Goal: Task Accomplishment & Management: Complete application form

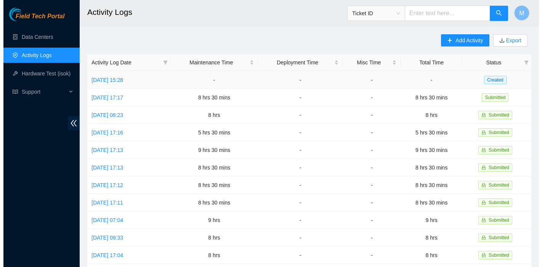
scroll to position [1, 0]
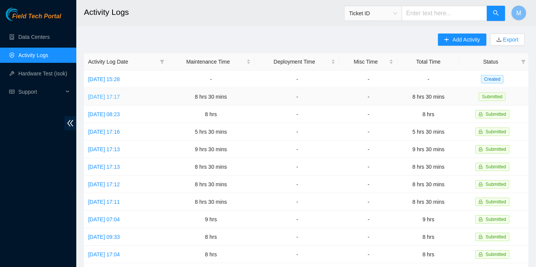
click at [120, 94] on link "[DATE] 17:17" at bounding box center [104, 97] width 32 height 6
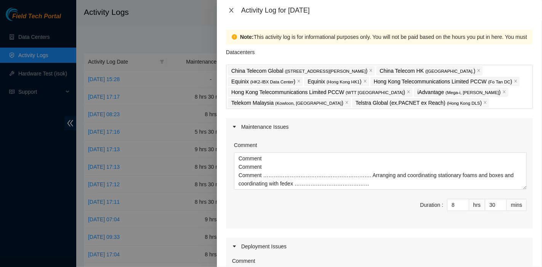
click at [231, 9] on icon "close" at bounding box center [231, 10] width 6 height 6
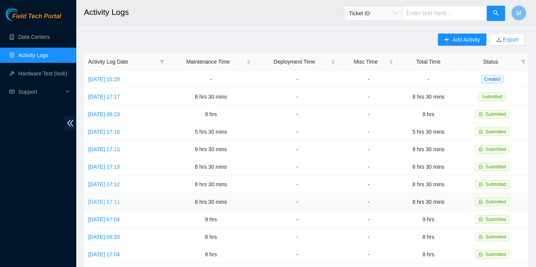
click at [120, 199] on link "[DATE] 17:11" at bounding box center [104, 202] width 32 height 6
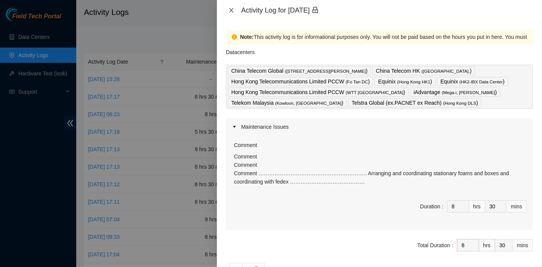
click at [229, 12] on icon "close" at bounding box center [231, 10] width 6 height 6
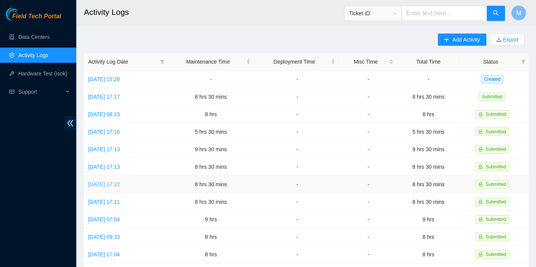
click at [110, 185] on link "[DATE] 17:12" at bounding box center [104, 185] width 32 height 6
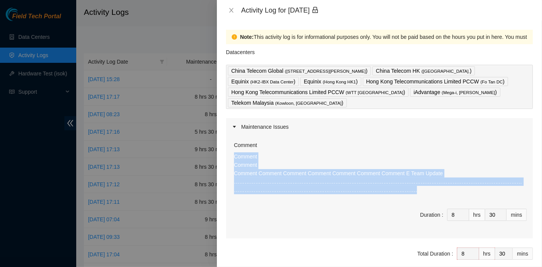
drag, startPoint x: 310, startPoint y: 195, endPoint x: 224, endPoint y: 158, distance: 93.8
click at [224, 158] on div "Note: This activity log is for informational purposes only. You will not be pai…" at bounding box center [379, 144] width 325 height 247
copy p "Comment Comment Comment Comment Comment Comment Comment Comment Comment E Team …"
click at [231, 11] on icon "close" at bounding box center [231, 10] width 6 height 6
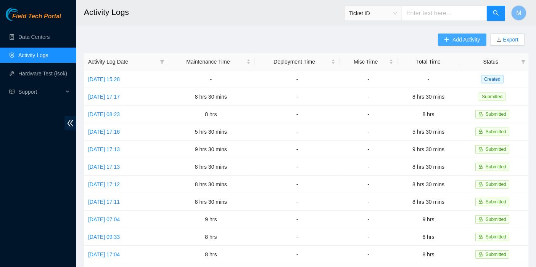
click at [457, 39] on span "Add Activity" at bounding box center [465, 39] width 27 height 8
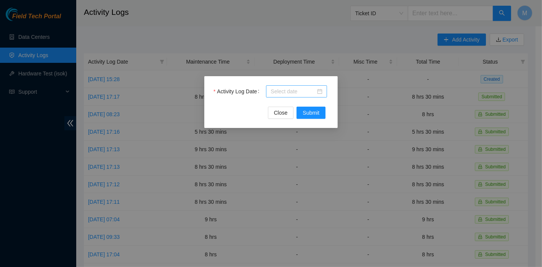
click at [270, 90] on div at bounding box center [296, 91] width 61 height 12
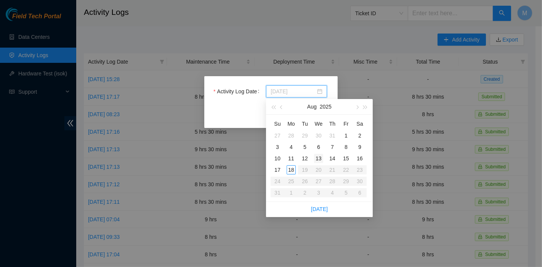
type input "[DATE]"
click at [321, 159] on div "13" at bounding box center [318, 158] width 9 height 9
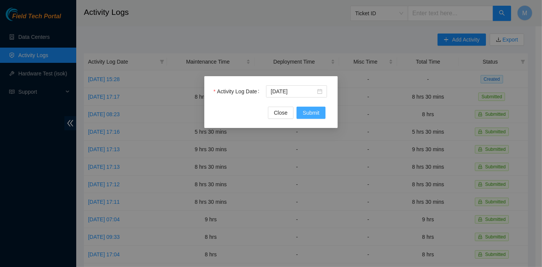
click at [320, 114] on button "Submit" at bounding box center [311, 113] width 29 height 12
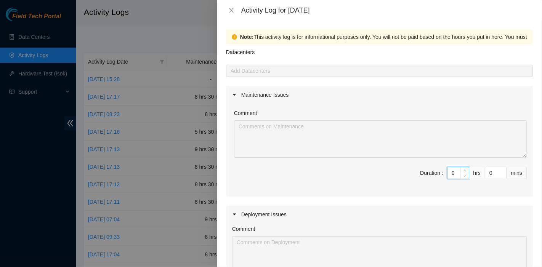
drag, startPoint x: 449, startPoint y: 172, endPoint x: 435, endPoint y: 170, distance: 14.2
click at [439, 172] on span "Duration : 0 hrs 0 mins" at bounding box center [379, 177] width 295 height 21
type input "8"
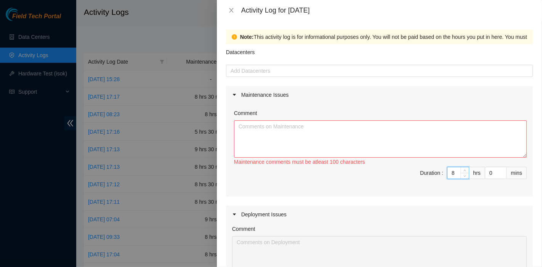
type input "8"
type input "3"
type input "30"
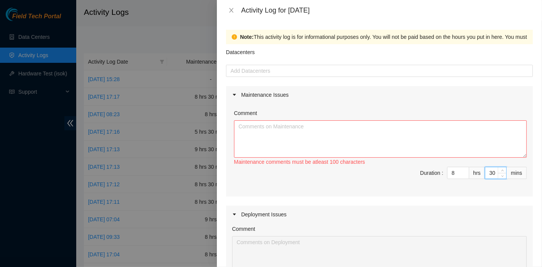
type input "30"
click at [284, 133] on textarea "Comment" at bounding box center [380, 139] width 293 height 37
paste textarea "Comment Comment Comment Comment Comment Comment Comment Comment Comment E Team …"
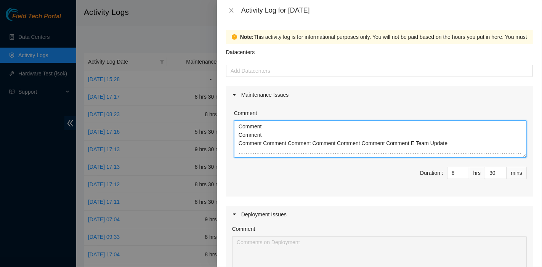
scroll to position [6, 0]
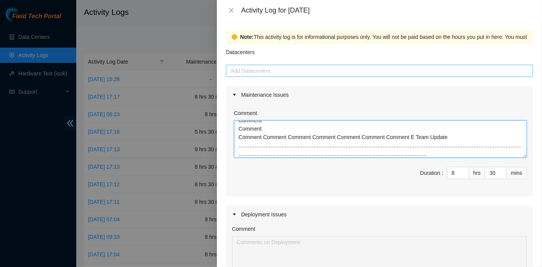
click at [274, 76] on div "Add Datacenters" at bounding box center [379, 71] width 307 height 12
type textarea "Comment Comment Comment Comment Comment Comment Comment Comment Comment E Team …"
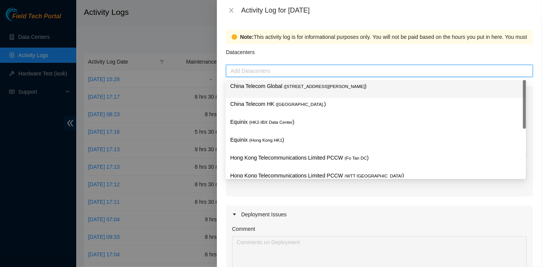
click at [277, 87] on p "China Telecom Global ( [STREET_ADDRESS][PERSON_NAME] )" at bounding box center [375, 86] width 291 height 9
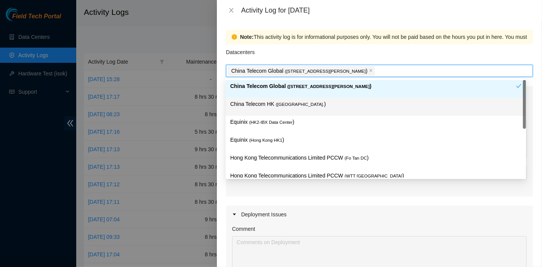
click at [277, 107] on p "China Telecom HK ( [GEOGRAPHIC_DATA] )" at bounding box center [375, 104] width 291 height 9
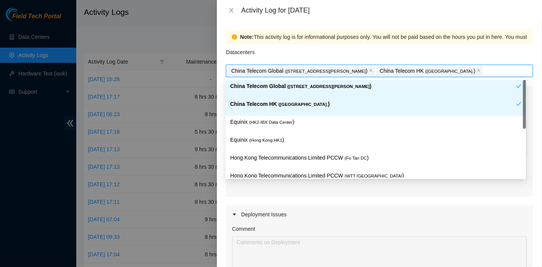
click at [278, 114] on div "Equinix ( HK2-IBX Data Center )" at bounding box center [373, 107] width 286 height 14
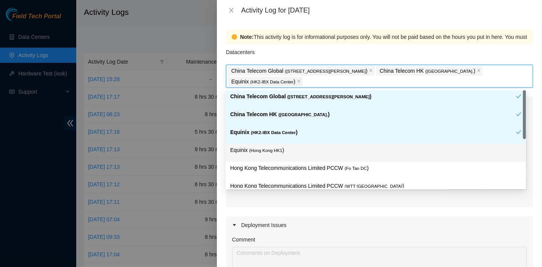
click at [278, 148] on span "( [GEOGRAPHIC_DATA] HK1" at bounding box center [265, 150] width 33 height 5
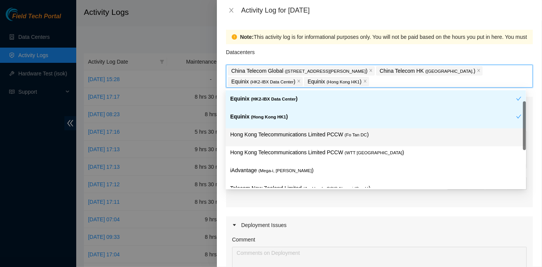
click at [354, 133] on span "( Fo Tan DC" at bounding box center [356, 135] width 23 height 5
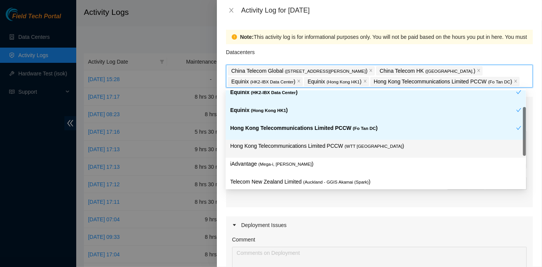
click at [346, 148] on p "Hong Kong Telecommunications Limited PCCW ( WTT [GEOGRAPHIC_DATA] )" at bounding box center [375, 146] width 291 height 9
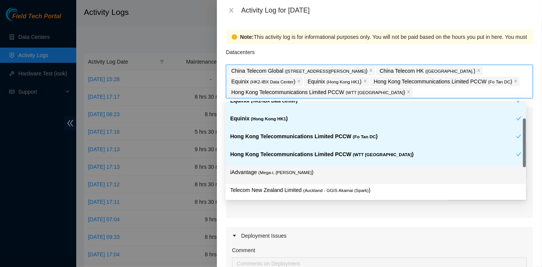
click at [283, 174] on span "( Mega-i, [PERSON_NAME]" at bounding box center [285, 172] width 53 height 5
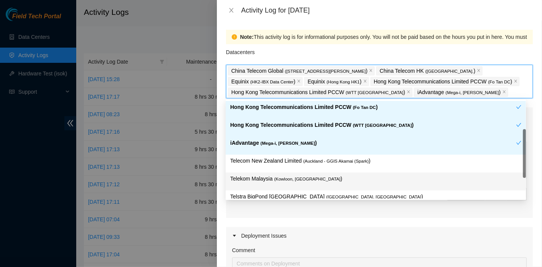
click at [310, 186] on div "Telekom Malaysia ( [GEOGRAPHIC_DATA], [GEOGRAPHIC_DATA] )" at bounding box center [375, 182] width 291 height 14
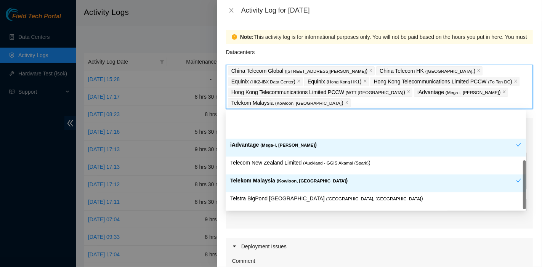
scroll to position [117, 0]
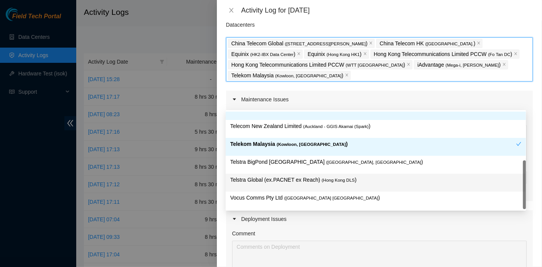
click at [326, 185] on div "Telstra Global (ex.PACNET ex Reach) ( [GEOGRAPHIC_DATA] DLS )" at bounding box center [375, 183] width 291 height 14
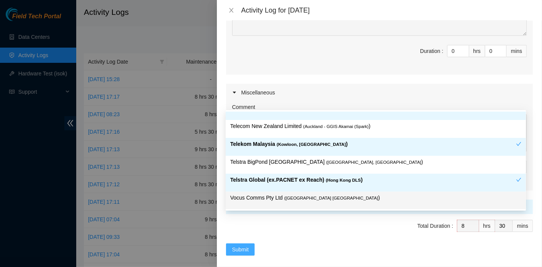
click at [240, 244] on button "Submit" at bounding box center [240, 250] width 29 height 12
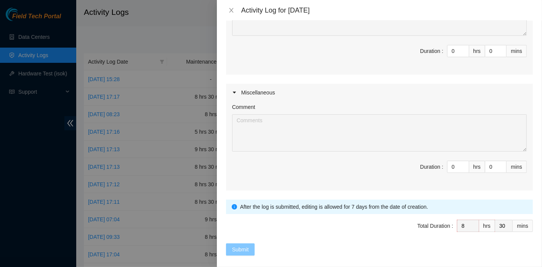
scroll to position [270, 0]
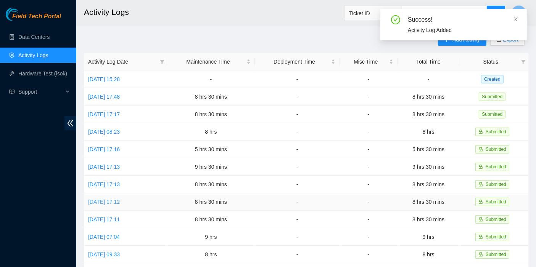
click at [110, 199] on link "[DATE] 17:12" at bounding box center [104, 202] width 32 height 6
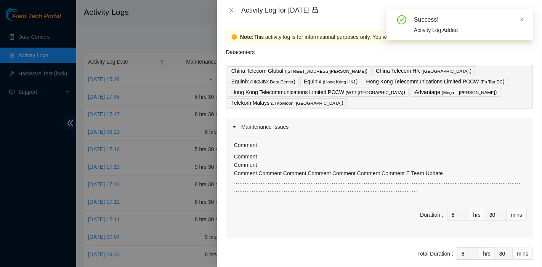
drag, startPoint x: 331, startPoint y: 192, endPoint x: 313, endPoint y: 192, distance: 17.5
click at [313, 193] on p "Comment Comment Comment Comment Comment Comment Comment Comment Comment E Team …" at bounding box center [380, 174] width 293 height 42
click at [231, 9] on icon "close" at bounding box center [231, 10] width 6 height 6
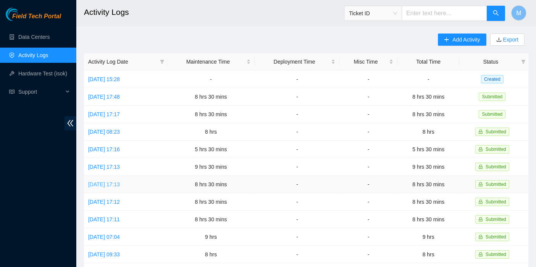
click at [101, 182] on link "[DATE] 17:13" at bounding box center [104, 185] width 32 height 6
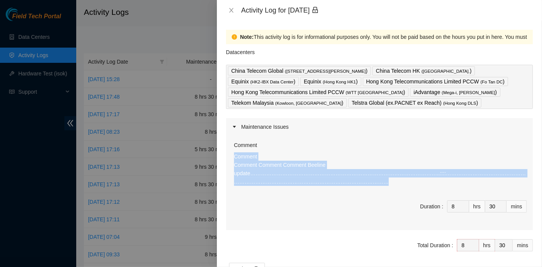
drag, startPoint x: 307, startPoint y: 179, endPoint x: 227, endPoint y: 157, distance: 83.4
click at [227, 157] on div "Comment Comment Comment Comment Comment Beeline update……………………………………………………………………" at bounding box center [379, 183] width 307 height 95
copy p "Comment Comment Comment Comment Beeline update…………………………………………………………………………………………"
click at [231, 11] on icon "close" at bounding box center [231, 10] width 4 height 5
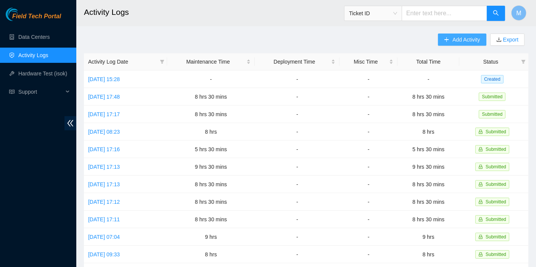
click at [455, 34] on button "Add Activity" at bounding box center [462, 40] width 48 height 12
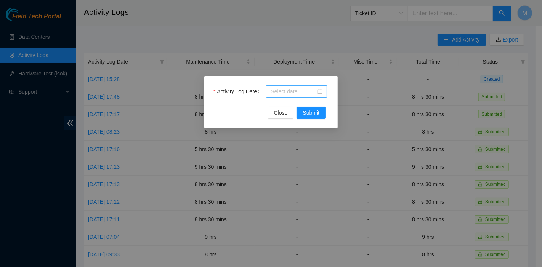
click at [306, 92] on input "Activity Log Date" at bounding box center [293, 91] width 45 height 8
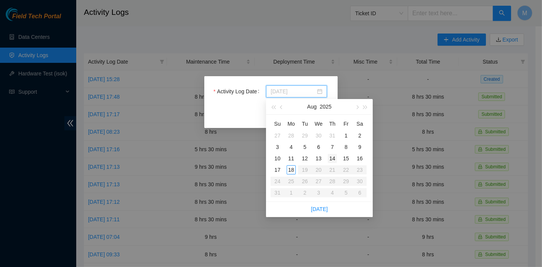
type input "[DATE]"
click at [332, 160] on div "14" at bounding box center [332, 158] width 9 height 9
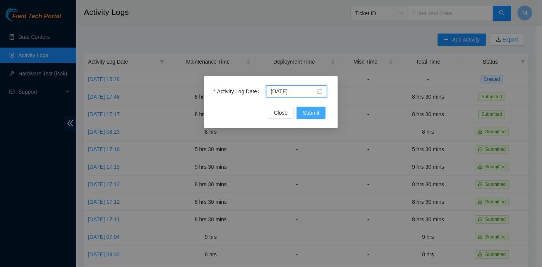
click at [320, 116] on button "Submit" at bounding box center [311, 113] width 29 height 12
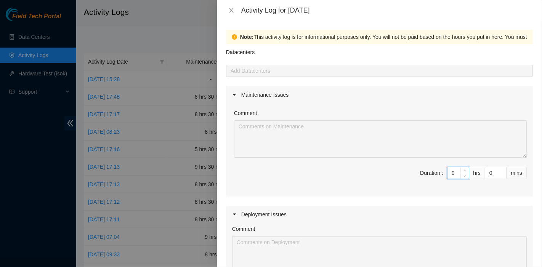
drag, startPoint x: 451, startPoint y: 172, endPoint x: 417, endPoint y: 172, distance: 33.6
click at [417, 172] on span "Duration : 0 hrs 0 mins" at bounding box center [379, 177] width 295 height 21
type input "8"
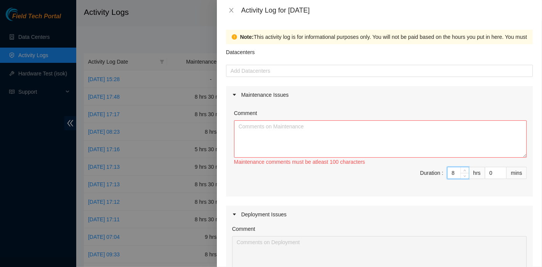
type input "8"
type input "3"
type input "30"
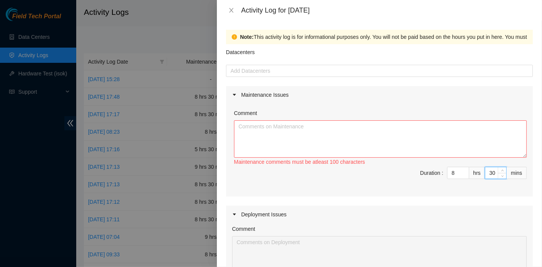
type input "30"
click at [265, 129] on textarea "Comment" at bounding box center [380, 139] width 293 height 37
paste textarea "Comment Comment Comment Comment Beeline update…………………………………………………………………………………………"
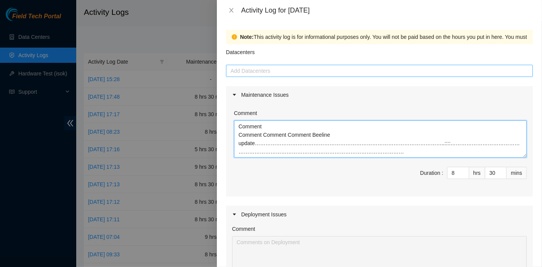
click at [260, 76] on div "Add Datacenters" at bounding box center [379, 71] width 307 height 12
type textarea "Comment Comment Comment Comment Beeline update…………………………………………………………………………………………"
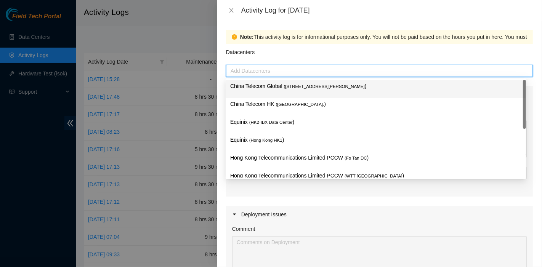
click at [261, 91] on div "China Telecom Global ( [STREET_ADDRESS][PERSON_NAME] )" at bounding box center [375, 89] width 291 height 14
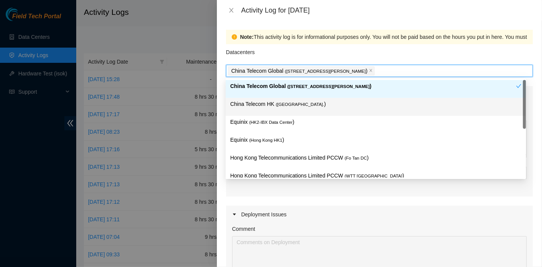
click at [262, 106] on p "China Telecom HK ( [GEOGRAPHIC_DATA] )" at bounding box center [375, 104] width 291 height 9
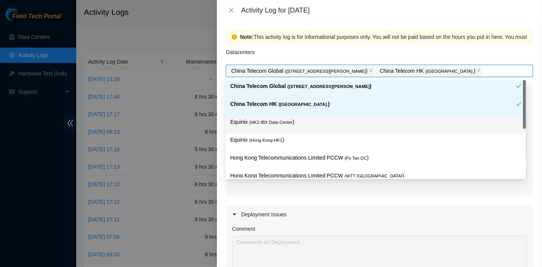
drag, startPoint x: 264, startPoint y: 123, endPoint x: 264, endPoint y: 139, distance: 16.0
click at [264, 123] on span "( HK2-IBX Data Center" at bounding box center [270, 122] width 43 height 5
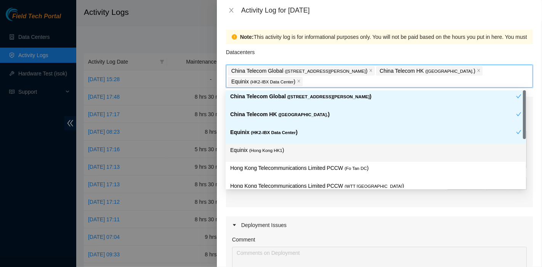
click at [264, 146] on p "Equinix ( [GEOGRAPHIC_DATA] HK1 )" at bounding box center [375, 150] width 291 height 9
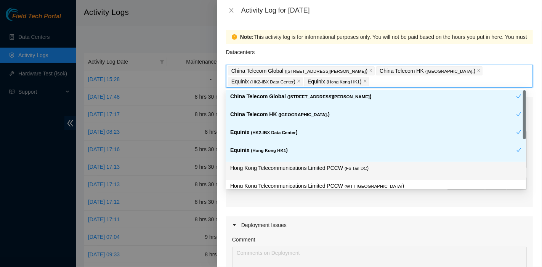
click at [318, 170] on p "Hong Kong Telecommunications Limited PCCW ( Fo Tan DC )" at bounding box center [375, 168] width 291 height 9
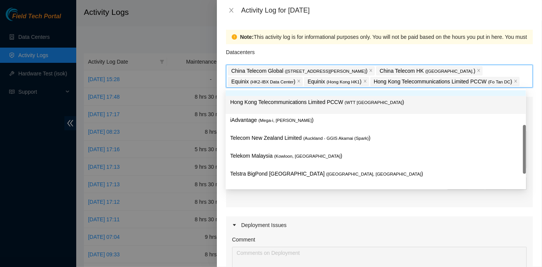
click at [346, 109] on div "Hong Kong Telecommunications Limited PCCW ( WTT [GEOGRAPHIC_DATA] )" at bounding box center [375, 105] width 291 height 14
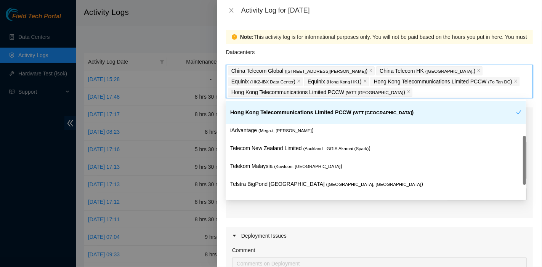
scroll to position [85, 0]
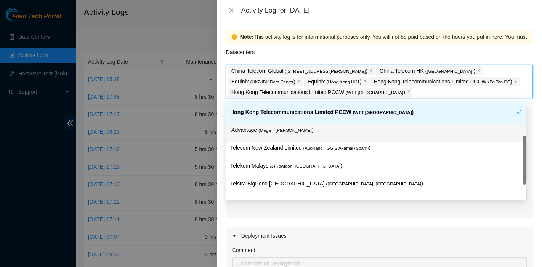
click at [294, 134] on div "iAdvantage ( Mega-i, Chai Wan )" at bounding box center [375, 133] width 291 height 14
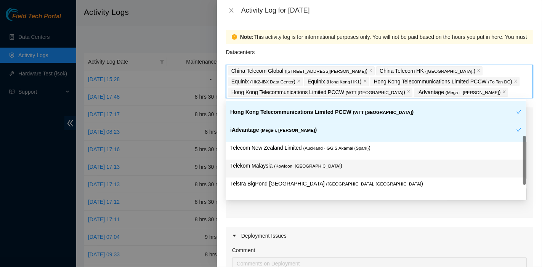
click at [346, 165] on p "Telekom Malaysia ( [GEOGRAPHIC_DATA], [GEOGRAPHIC_DATA] )" at bounding box center [375, 166] width 291 height 9
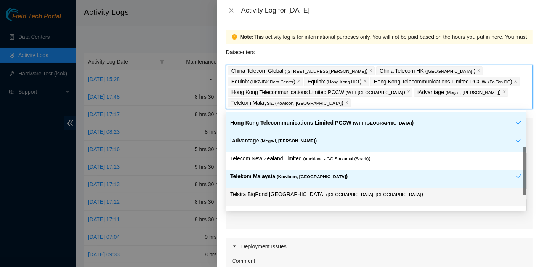
scroll to position [117, 0]
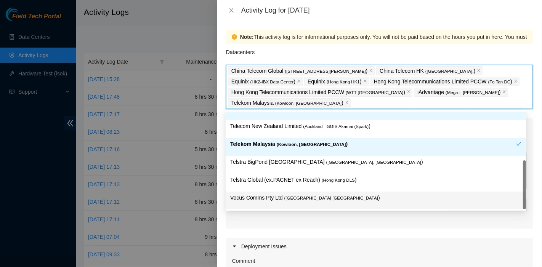
click at [320, 196] on p "Vocus Comms Pty Ltd ( [GEOGRAPHIC_DATA] [GEOGRAPHIC_DATA] )" at bounding box center [375, 198] width 291 height 9
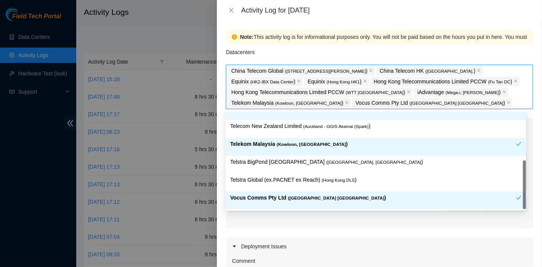
click at [320, 195] on p "Vocus Comms Pty Ltd ( [GEOGRAPHIC_DATA] [GEOGRAPHIC_DATA] )" at bounding box center [373, 198] width 286 height 9
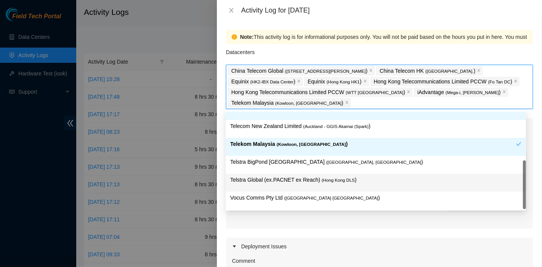
click at [329, 178] on span "( Hong Kong DLS" at bounding box center [338, 180] width 33 height 5
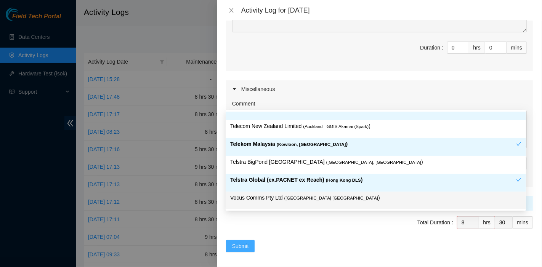
click at [243, 248] on span "Submit" at bounding box center [240, 246] width 17 height 8
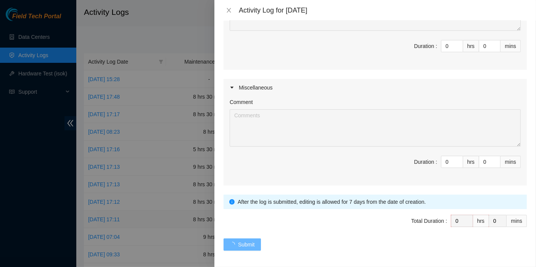
scroll to position [0, 0]
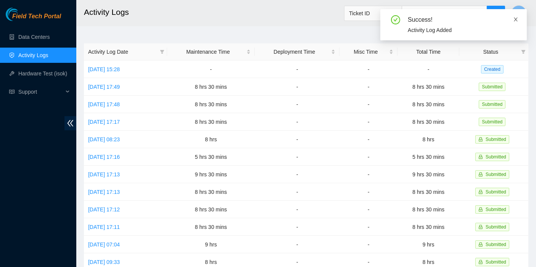
click at [515, 18] on icon "close" at bounding box center [515, 19] width 5 height 5
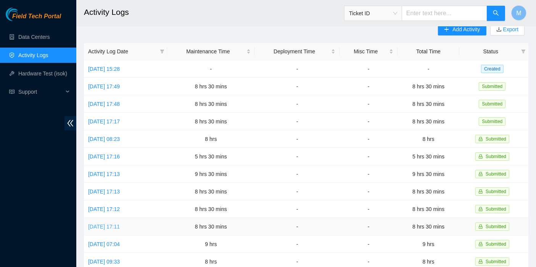
scroll to position [11, 0]
click at [120, 172] on link "[DATE] 17:13" at bounding box center [104, 174] width 32 height 6
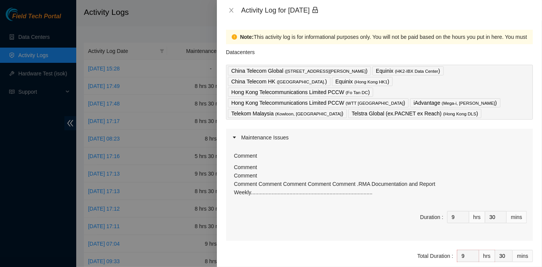
drag, startPoint x: 229, startPoint y: 183, endPoint x: 226, endPoint y: 166, distance: 17.4
click at [226, 166] on div "Comment Comment Comment Comment Comment Comment Comment Comment .RMA Documentat…" at bounding box center [379, 193] width 307 height 95
copy p "Comment Comment Comment Comment Comment Comment Comment .RMA Documentation and …"
click at [234, 7] on icon "close" at bounding box center [231, 10] width 6 height 6
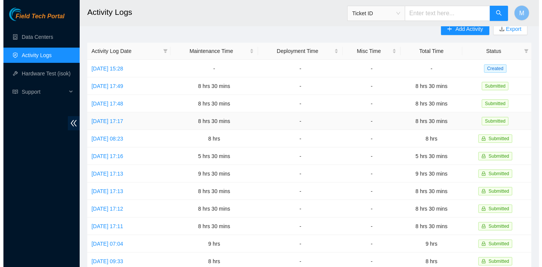
scroll to position [0, 0]
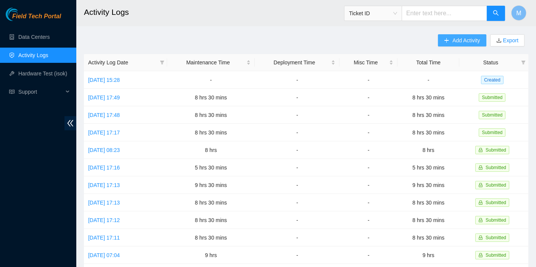
click at [470, 43] on span "Add Activity" at bounding box center [465, 40] width 27 height 8
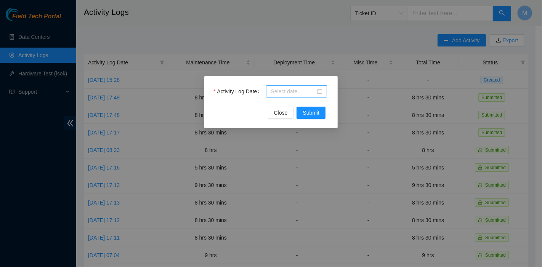
click at [294, 88] on input "Activity Log Date" at bounding box center [293, 91] width 45 height 8
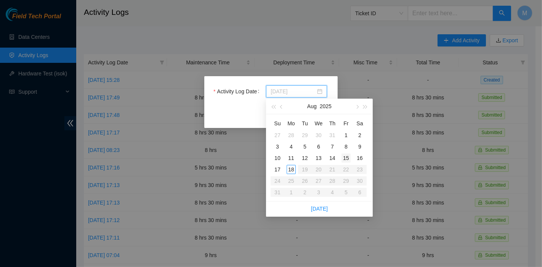
type input "[DATE]"
click at [345, 159] on div "15" at bounding box center [346, 158] width 9 height 9
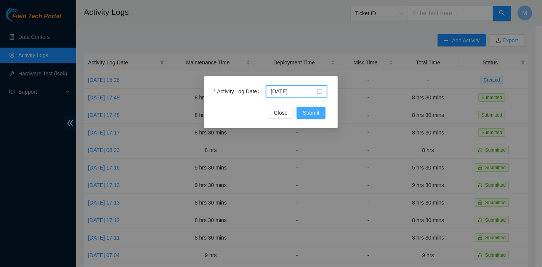
click at [313, 114] on span "Submit" at bounding box center [311, 113] width 17 height 8
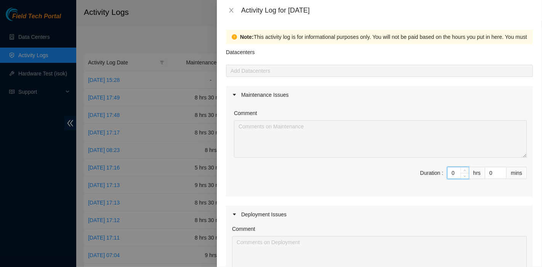
drag, startPoint x: 451, startPoint y: 172, endPoint x: 410, endPoint y: 174, distance: 41.2
click at [408, 173] on span "Duration : 0 hrs 0 mins" at bounding box center [379, 177] width 295 height 21
type input "9"
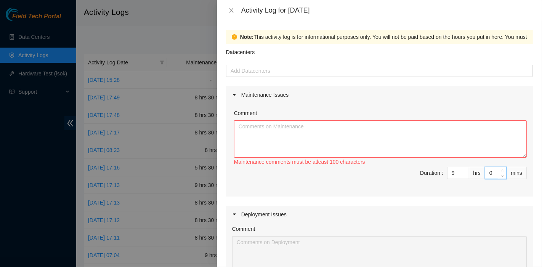
type input "3"
type input "30"
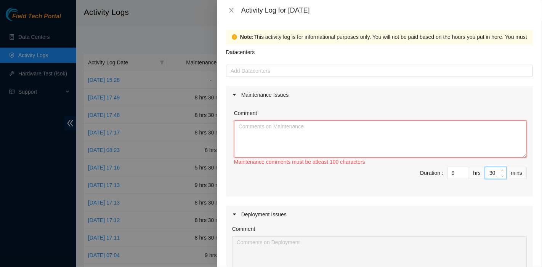
click at [310, 147] on textarea "Comment" at bounding box center [380, 139] width 293 height 37
paste textarea "Comment Comment Comment Comment Comment Comment Comment .RMA Documentation and …"
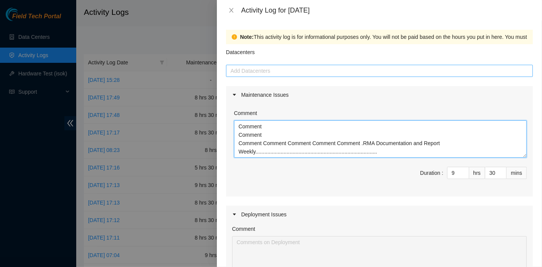
click at [278, 68] on div at bounding box center [379, 70] width 303 height 9
type textarea "Comment Comment Comment Comment Comment Comment Comment .RMA Documentation and …"
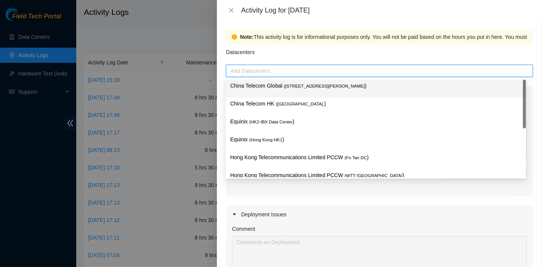
click at [279, 84] on p "China Telecom Global ( [STREET_ADDRESS][PERSON_NAME] )" at bounding box center [375, 86] width 291 height 9
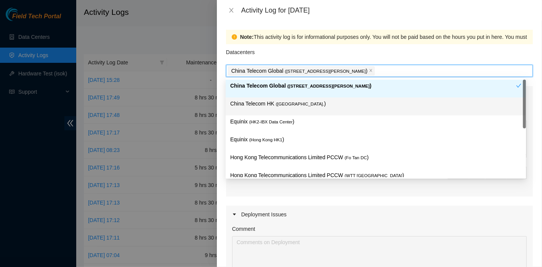
click at [279, 104] on span "( [GEOGRAPHIC_DATA]." at bounding box center [300, 104] width 48 height 5
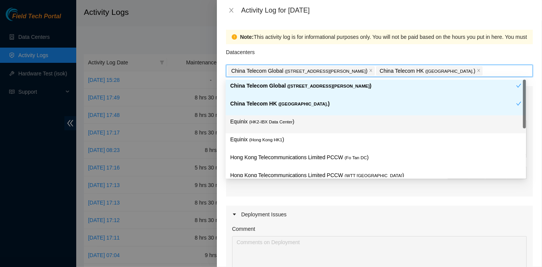
click at [275, 135] on p "Equinix ( [GEOGRAPHIC_DATA] HK1 )" at bounding box center [375, 139] width 291 height 9
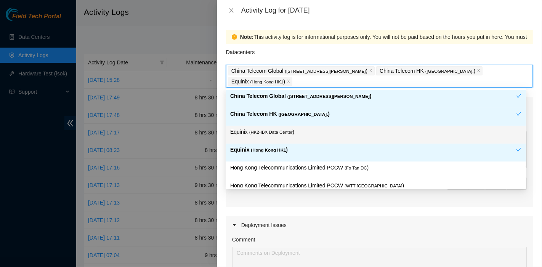
drag, startPoint x: 282, startPoint y: 135, endPoint x: 283, endPoint y: 145, distance: 10.0
click at [282, 135] on p "Equinix ( HK2-IBX Data Center )" at bounding box center [375, 132] width 291 height 9
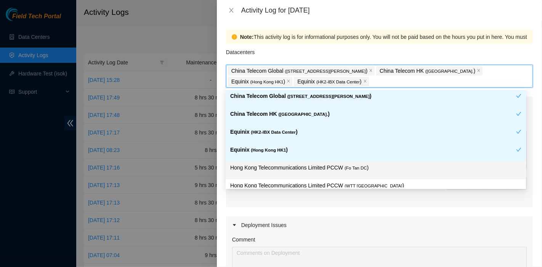
drag, startPoint x: 314, startPoint y: 168, endPoint x: 374, endPoint y: 175, distance: 60.2
click at [315, 168] on p "Hong Kong Telecommunications Limited PCCW ( Fo Tan DC )" at bounding box center [375, 168] width 291 height 9
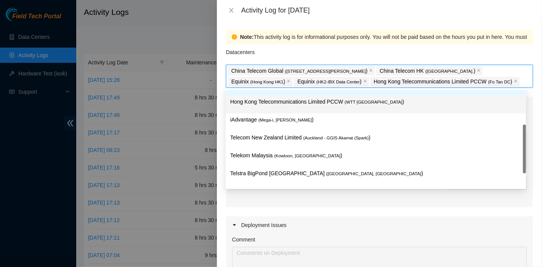
click at [356, 111] on div "Hong Kong Telecommunications Limited PCCW ( WTT [GEOGRAPHIC_DATA] )" at bounding box center [375, 105] width 291 height 14
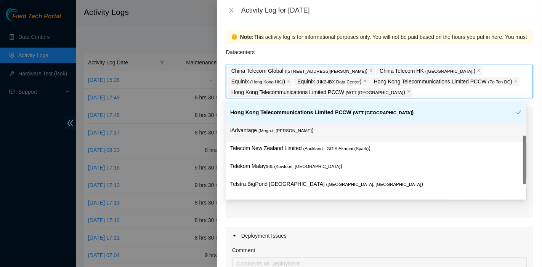
scroll to position [84, 0]
click at [320, 132] on p "iAdvantage ( Mega-i, Chai Wan )" at bounding box center [375, 130] width 291 height 9
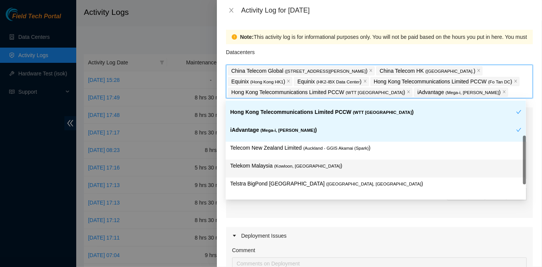
click at [351, 167] on p "Telekom Malaysia ( [GEOGRAPHIC_DATA], [GEOGRAPHIC_DATA] )" at bounding box center [375, 166] width 291 height 9
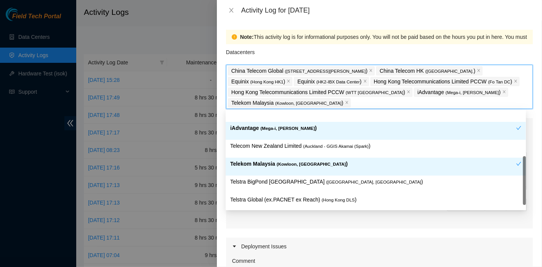
scroll to position [117, 0]
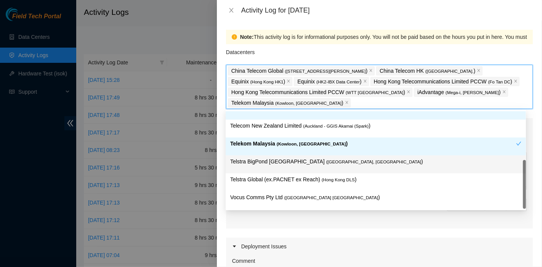
click at [353, 175] on p "Telstra Global (ex.PACNET ex Reach) ( [GEOGRAPHIC_DATA] DLS )" at bounding box center [375, 179] width 291 height 9
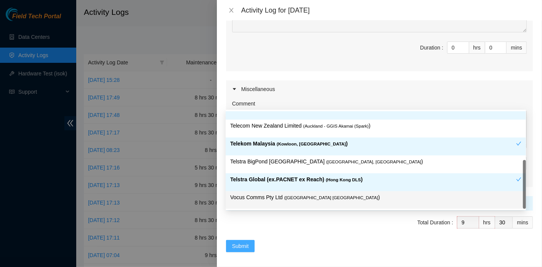
scroll to position [275, 0]
click at [246, 246] on span "Submit" at bounding box center [240, 245] width 17 height 8
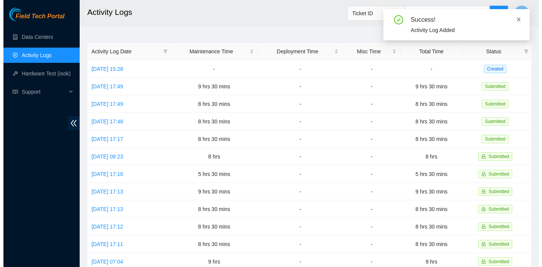
scroll to position [11, 0]
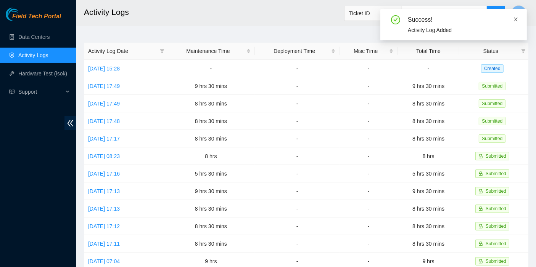
click at [515, 20] on icon "close" at bounding box center [515, 19] width 5 height 5
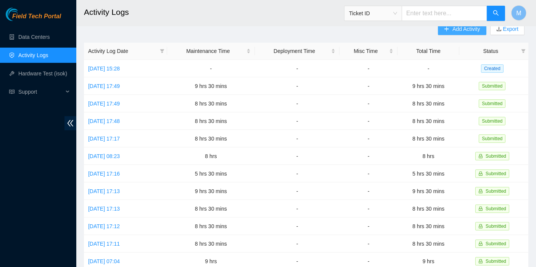
click at [451, 32] on button "Add Activity" at bounding box center [462, 29] width 48 height 12
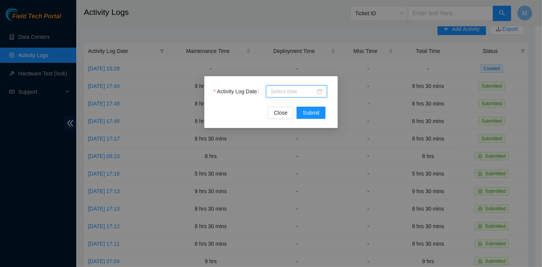
click at [311, 92] on input "Activity Log Date" at bounding box center [293, 91] width 45 height 8
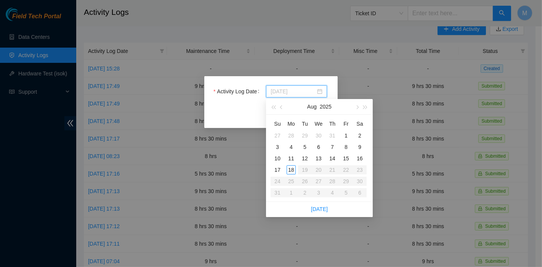
type input "[DATE]"
click at [360, 156] on div "16" at bounding box center [359, 158] width 9 height 9
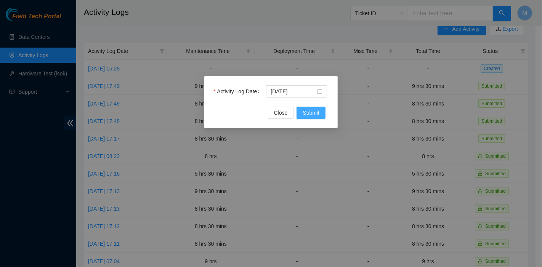
click at [319, 111] on span "Submit" at bounding box center [311, 113] width 17 height 8
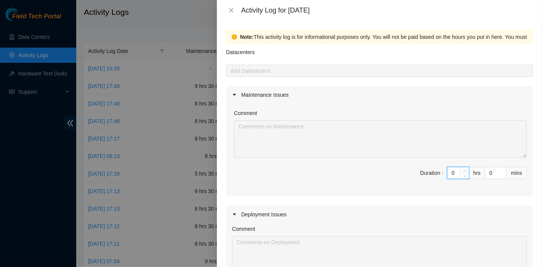
drag, startPoint x: 444, startPoint y: 172, endPoint x: 448, endPoint y: 172, distance: 3.8
click at [448, 172] on input "0" at bounding box center [458, 172] width 21 height 11
type input "7"
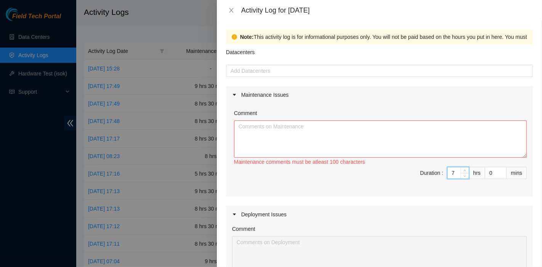
drag, startPoint x: 449, startPoint y: 171, endPoint x: 443, endPoint y: 172, distance: 6.3
click at [448, 172] on input "7" at bounding box center [458, 172] width 21 height 11
type input "7"
type input "3"
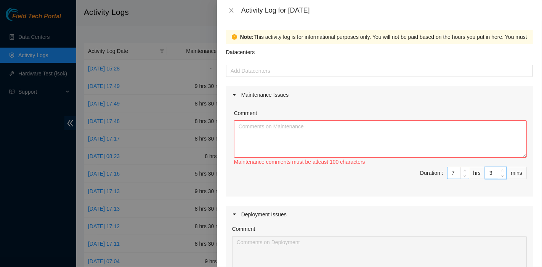
type input "30"
click at [293, 135] on textarea "Comment" at bounding box center [380, 139] width 293 height 37
paste textarea "DP83102 DP83104 DP80469 DP83429 - DP83430 DP81177 DP79032 DP78580 DP81102 DP805…"
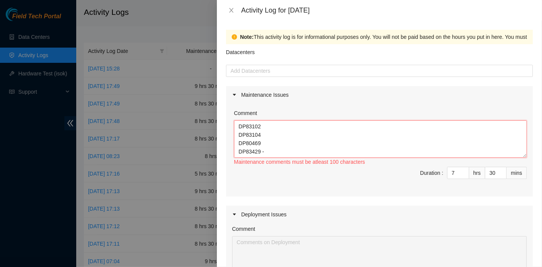
scroll to position [140, 0]
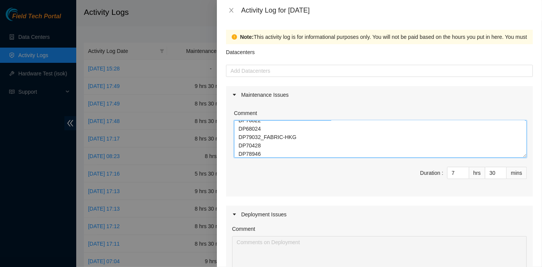
type textarea "DP83102 DP83104 DP80469 DP83429 - DP83430 DP81177 DP79032 DP78580 DP81102 DP805…"
click at [264, 79] on form "Datacenters Add Datacenters Maintenance Issues Comment DP83102 DP83104 DP80469 …" at bounding box center [379, 269] width 307 height 450
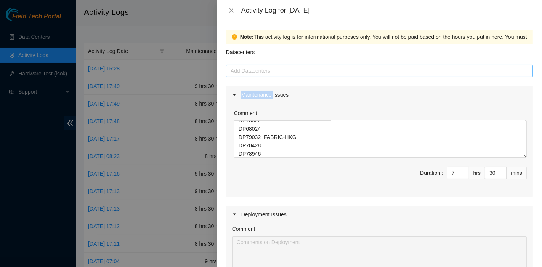
click at [265, 74] on div at bounding box center [379, 70] width 303 height 9
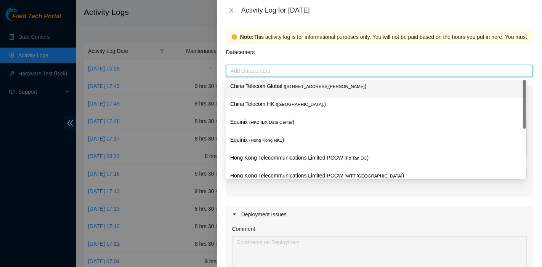
click at [266, 81] on div "China Telecom Global ( [STREET_ADDRESS][PERSON_NAME] )" at bounding box center [376, 89] width 301 height 18
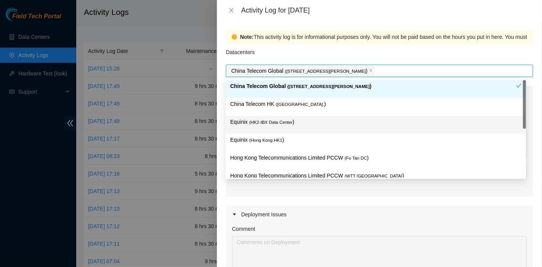
click at [264, 124] on span "( HK2-IBX Data Center" at bounding box center [270, 122] width 43 height 5
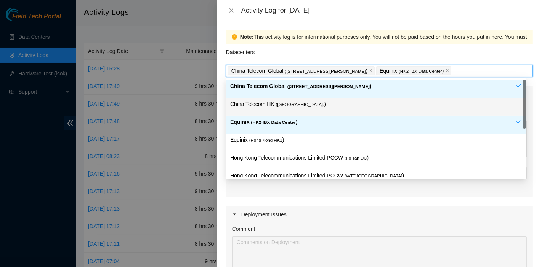
click at [267, 108] on p "China Telecom HK ( [GEOGRAPHIC_DATA] )" at bounding box center [375, 104] width 291 height 9
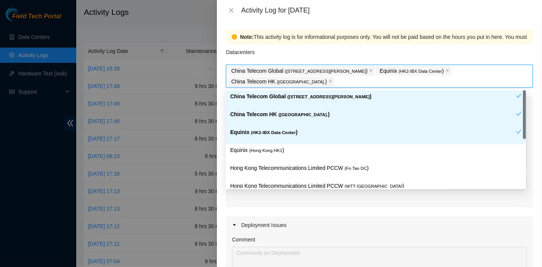
drag, startPoint x: 277, startPoint y: 141, endPoint x: 288, endPoint y: 154, distance: 17.3
click at [277, 141] on div "Equinix ( HK2-IBX Data Center )" at bounding box center [376, 135] width 301 height 18
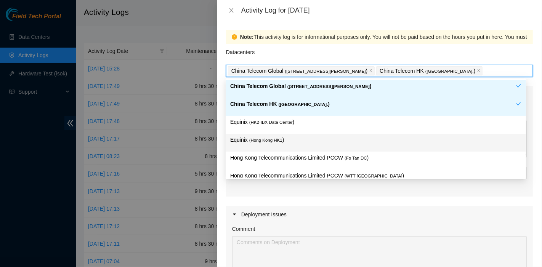
click at [317, 142] on p "Equinix ( [GEOGRAPHIC_DATA] HK1 )" at bounding box center [375, 140] width 291 height 9
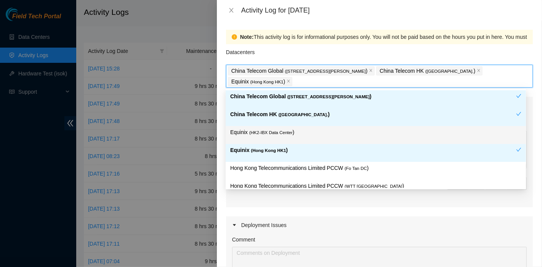
click at [302, 134] on p "Equinix ( HK2-IBX Data Center )" at bounding box center [375, 132] width 291 height 9
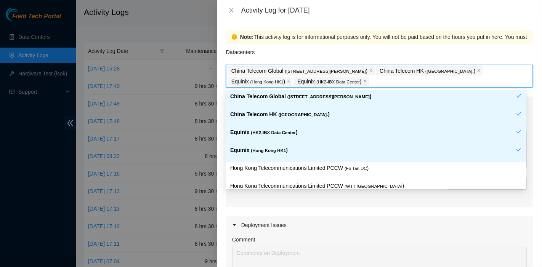
drag, startPoint x: 343, startPoint y: 159, endPoint x: 347, endPoint y: 169, distance: 10.6
click at [344, 159] on div "Equinix ( [GEOGRAPHIC_DATA] HK1 )" at bounding box center [376, 153] width 301 height 18
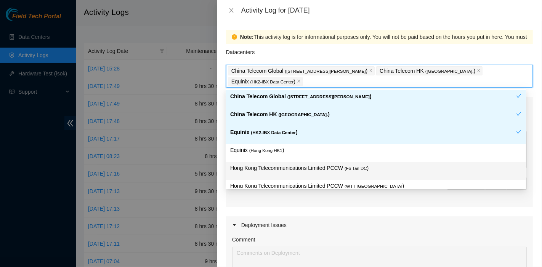
click at [349, 170] on span "( Fo Tan DC" at bounding box center [356, 168] width 23 height 5
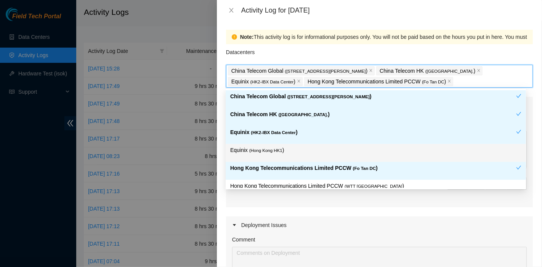
click at [307, 145] on div "Equinix ( [GEOGRAPHIC_DATA] HK1 )" at bounding box center [376, 153] width 301 height 18
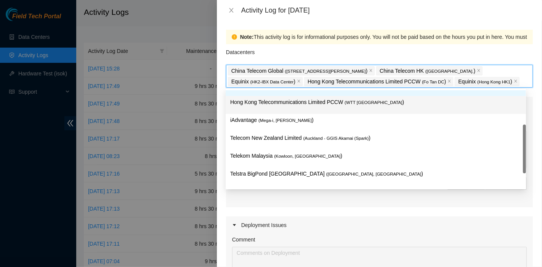
click at [357, 113] on div "Hong Kong Telecommunications Limited PCCW ( Fo Tan DC ) Hong Kong Telecommunica…" at bounding box center [376, 149] width 301 height 143
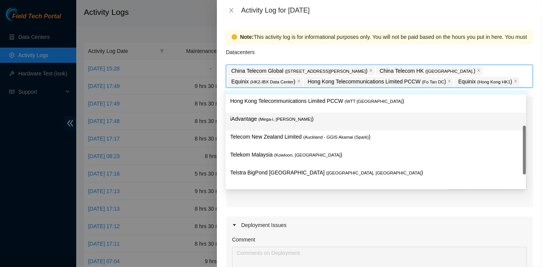
scroll to position [85, 0]
click at [291, 120] on span "( Mega-i, [PERSON_NAME]" at bounding box center [285, 119] width 53 height 5
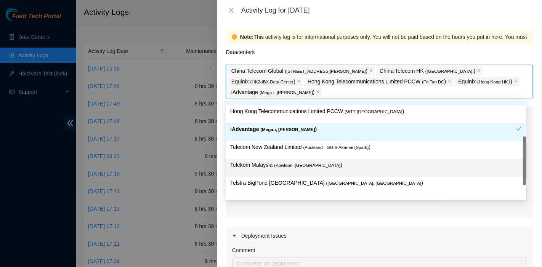
click at [316, 167] on p "Telekom Malaysia ( [GEOGRAPHIC_DATA], [GEOGRAPHIC_DATA] )" at bounding box center [375, 165] width 291 height 9
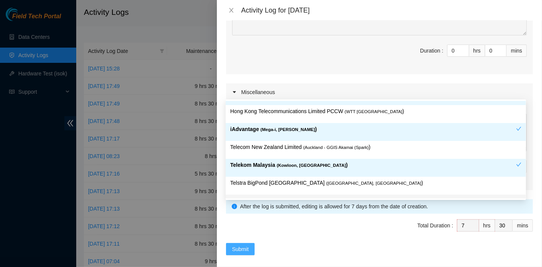
scroll to position [264, 0]
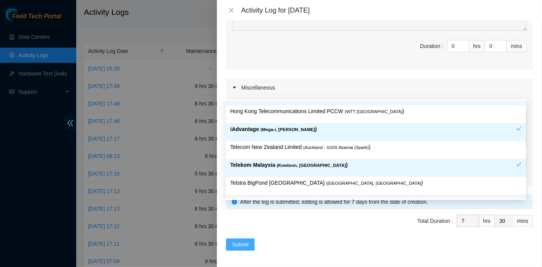
click at [238, 245] on span "Submit" at bounding box center [240, 245] width 17 height 8
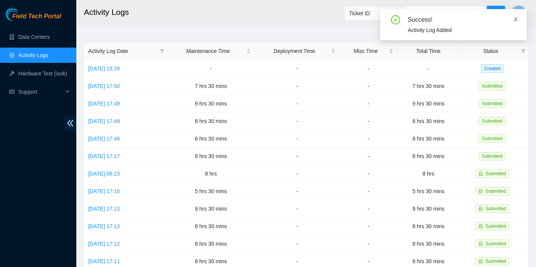
click at [518, 18] on icon "close" at bounding box center [515, 19] width 5 height 5
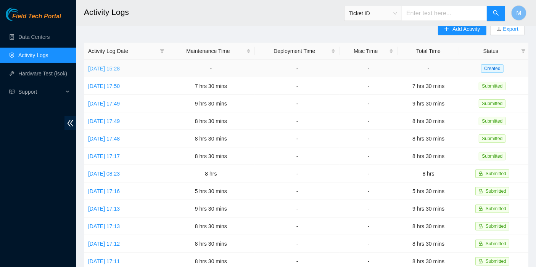
click at [120, 68] on link "[DATE] 15:28" at bounding box center [104, 69] width 32 height 6
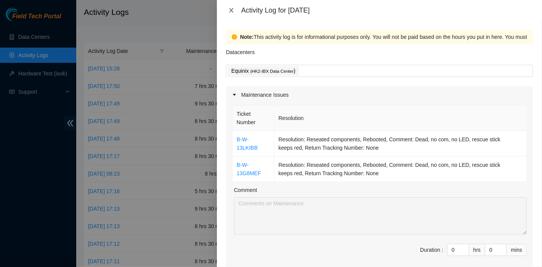
click at [230, 9] on icon "close" at bounding box center [231, 10] width 6 height 6
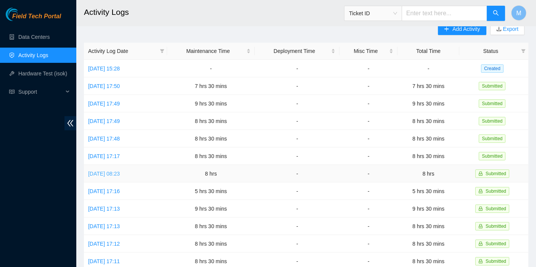
click at [120, 172] on link "[DATE] 08:23" at bounding box center [104, 174] width 32 height 6
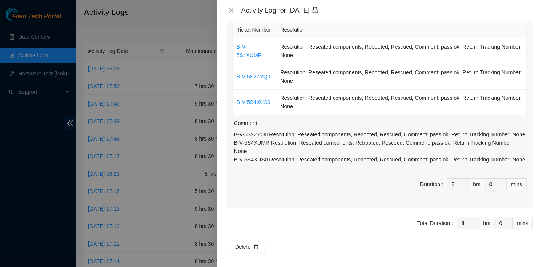
scroll to position [85, 0]
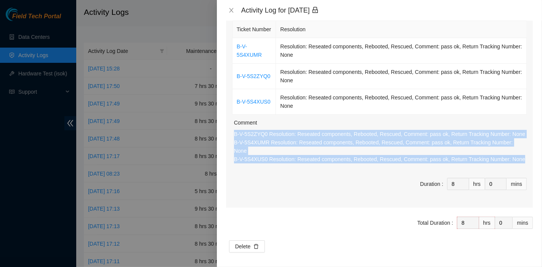
drag, startPoint x: 521, startPoint y: 163, endPoint x: 233, endPoint y: 144, distance: 288.2
click at [233, 144] on div "Ticket Number Resolution B-V-5S4XUMR Resolution: Reseated components, Rebooted,…" at bounding box center [379, 113] width 307 height 189
copy p "B-V-5S2ZYQ0 Resolution: Reseated components, Rebooted, Rescued, Comment: pass o…"
click at [231, 11] on icon "close" at bounding box center [231, 10] width 6 height 6
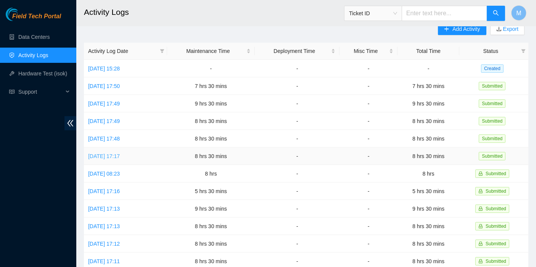
click at [119, 154] on link "[DATE] 17:17" at bounding box center [104, 156] width 32 height 6
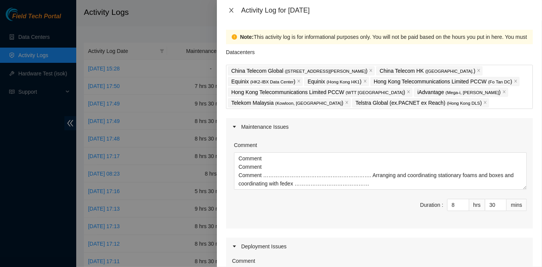
click at [233, 8] on icon "close" at bounding box center [231, 10] width 4 height 5
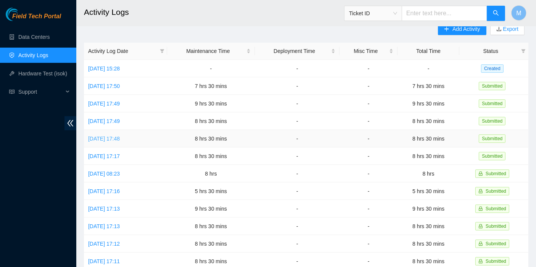
click at [108, 136] on link "[DATE] 17:48" at bounding box center [104, 139] width 32 height 6
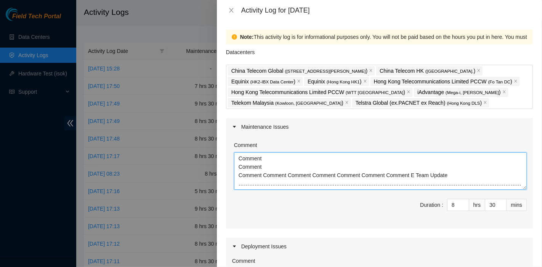
drag, startPoint x: 435, startPoint y: 168, endPoint x: 90, endPoint y: 151, distance: 345.9
click at [90, 151] on div "Activity Log for [DATE] Note: This activity log is for informational purposes o…" at bounding box center [271, 133] width 542 height 267
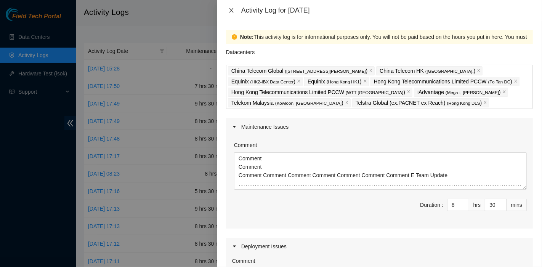
click at [231, 11] on icon "close" at bounding box center [231, 10] width 6 height 6
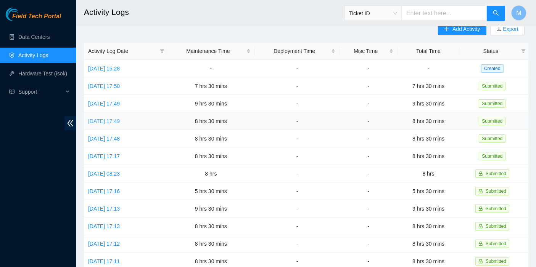
click at [103, 119] on link "[DATE] 17:49" at bounding box center [104, 121] width 32 height 6
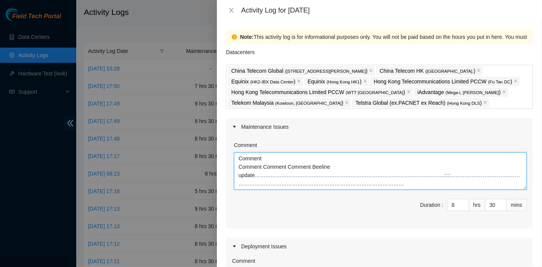
drag, startPoint x: 234, startPoint y: 173, endPoint x: 218, endPoint y: 168, distance: 17.1
click at [218, 168] on div "Note: This activity log is for informational purposes only. You will not be pai…" at bounding box center [379, 144] width 325 height 247
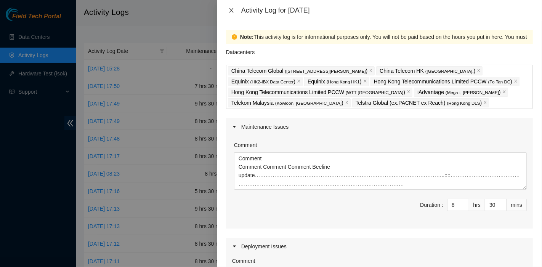
click at [230, 12] on icon "close" at bounding box center [231, 10] width 6 height 6
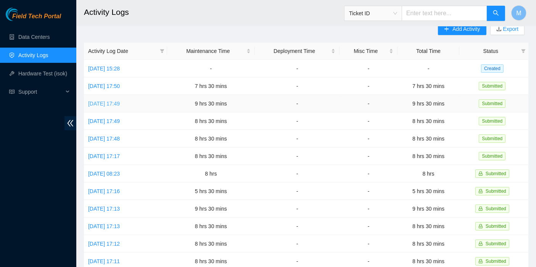
click at [115, 103] on link "[DATE] 17:49" at bounding box center [104, 104] width 32 height 6
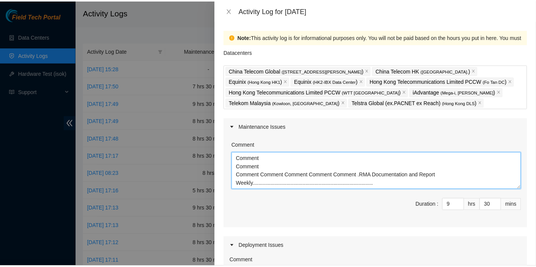
scroll to position [0, 0]
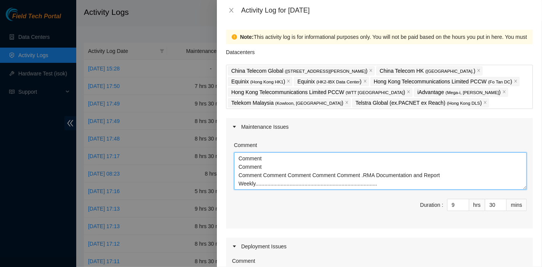
drag, startPoint x: 343, startPoint y: 186, endPoint x: 127, endPoint y: 145, distance: 220.6
click at [127, 145] on div "Activity Log for [DATE] Note: This activity log is for informational purposes o…" at bounding box center [271, 133] width 542 height 267
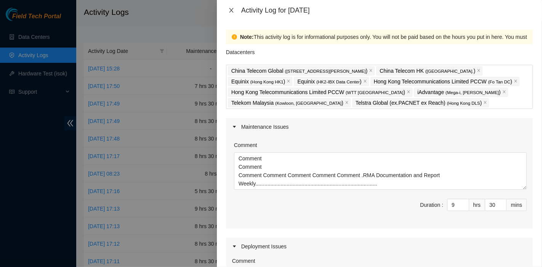
click at [231, 9] on icon "close" at bounding box center [231, 10] width 6 height 6
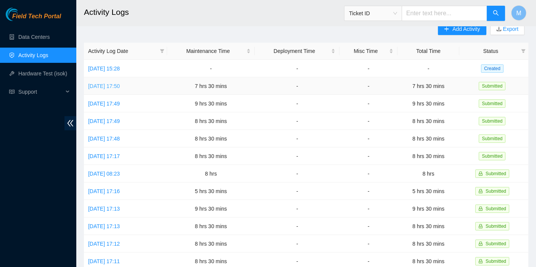
click at [119, 85] on link "[DATE] 17:50" at bounding box center [104, 86] width 32 height 6
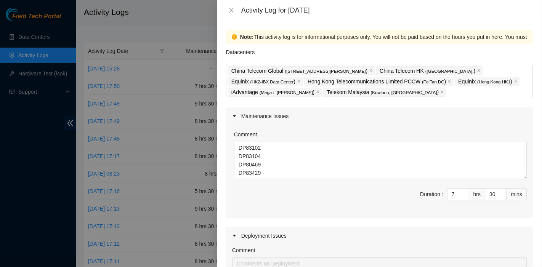
click at [229, 4] on div "Activity Log for [DATE]" at bounding box center [379, 10] width 325 height 21
click at [231, 10] on icon "close" at bounding box center [231, 10] width 6 height 6
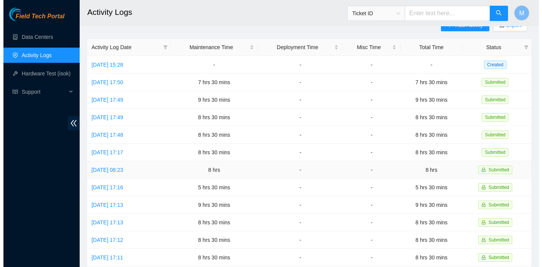
scroll to position [15, 0]
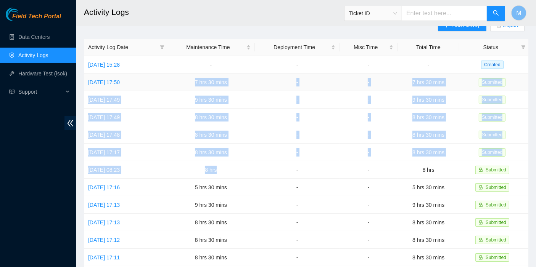
drag, startPoint x: 229, startPoint y: 167, endPoint x: 193, endPoint y: 82, distance: 92.4
click at [193, 82] on tbody "[DATE] 15:28 - - - - Created [DATE] 17:50 7 hrs 30 mins - - 7 hrs 30 mins Submi…" at bounding box center [306, 231] width 444 height 351
click at [117, 82] on link "[DATE] 17:50" at bounding box center [104, 82] width 32 height 6
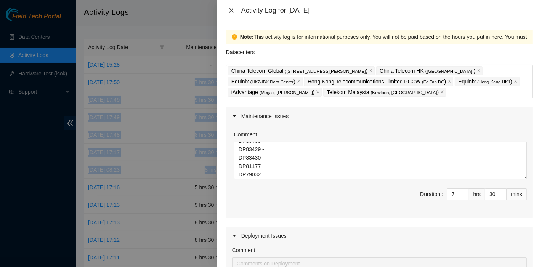
scroll to position [28, 0]
click at [231, 10] on icon "close" at bounding box center [231, 10] width 4 height 5
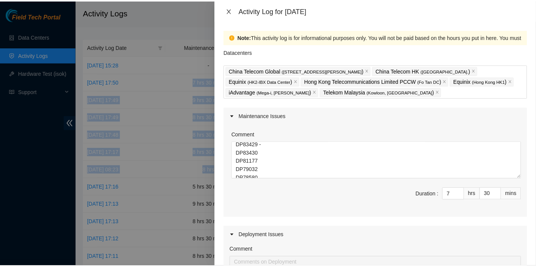
scroll to position [0, 0]
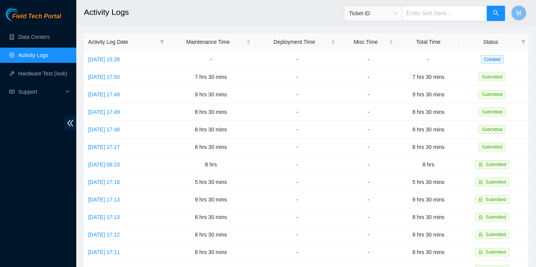
click at [53, 152] on div "Field Tech Portal Data Centers Activity Logs Hardware Test (isok) Support" at bounding box center [38, 138] width 76 height 260
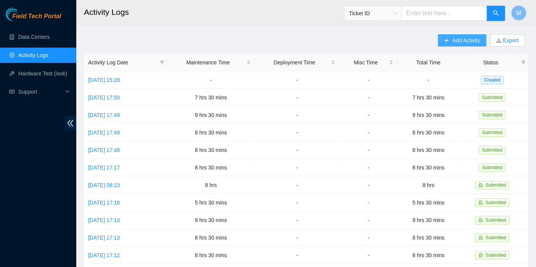
click at [458, 37] on span "Add Activity" at bounding box center [465, 40] width 27 height 8
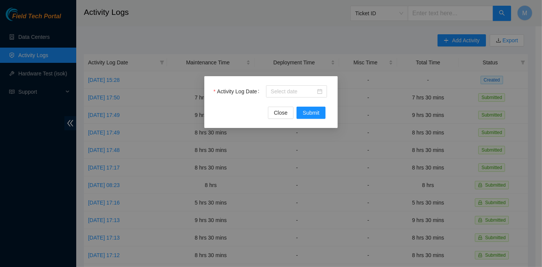
click at [284, 84] on div "Activity Log Date Close Submit" at bounding box center [270, 102] width 133 height 52
click at [285, 88] on input "Activity Log Date" at bounding box center [293, 91] width 45 height 8
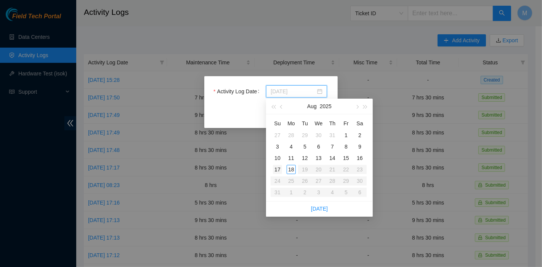
type input "[DATE]"
click at [278, 171] on div "17" at bounding box center [277, 169] width 9 height 9
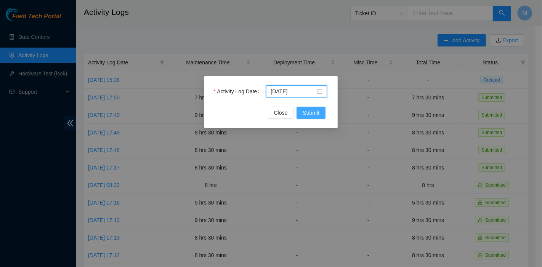
click at [316, 112] on span "Submit" at bounding box center [311, 113] width 17 height 8
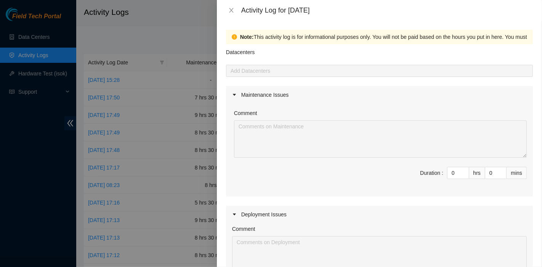
click at [381, 59] on div "Datacenters" at bounding box center [379, 54] width 307 height 21
drag, startPoint x: 449, startPoint y: 173, endPoint x: 410, endPoint y: 172, distance: 39.3
click at [410, 172] on span "Duration : 0 hrs 0 mins" at bounding box center [379, 177] width 295 height 21
type input "5"
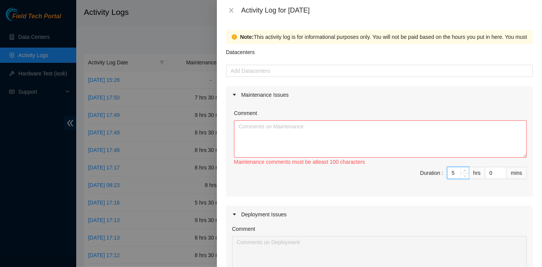
type input "5"
type input "3"
type input "30"
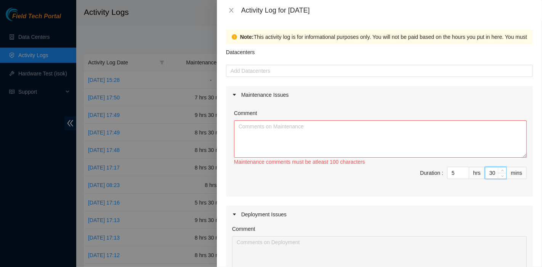
type input "30"
click at [373, 140] on textarea "Comment" at bounding box center [380, 139] width 293 height 37
paste textarea "B-W-124XHST Resolution: Rebooted, Reseated components, Identified Faulty disk, …"
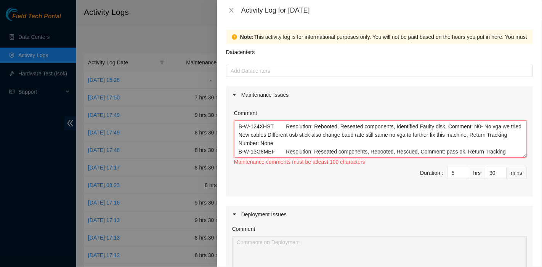
scroll to position [31, 0]
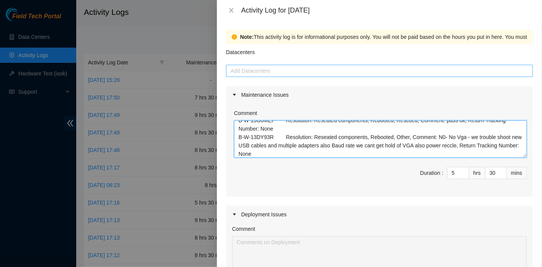
click at [268, 66] on div at bounding box center [379, 70] width 303 height 9
type textarea "B-W-124XHST Resolution: Rebooted, Reseated components, Identified Faulty disk, …"
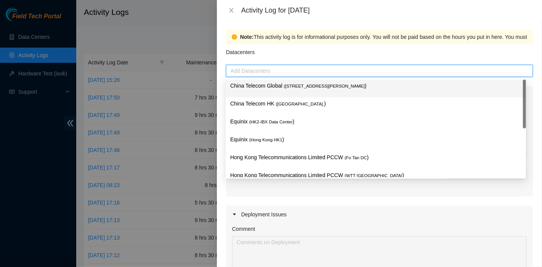
click at [275, 83] on p "China Telecom Global ( [STREET_ADDRESS][PERSON_NAME] )" at bounding box center [375, 86] width 291 height 9
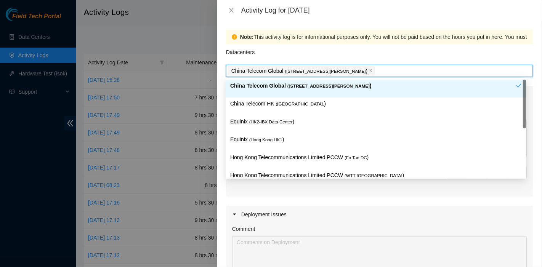
click at [272, 106] on p "China Telecom HK ( [GEOGRAPHIC_DATA] )" at bounding box center [375, 104] width 291 height 9
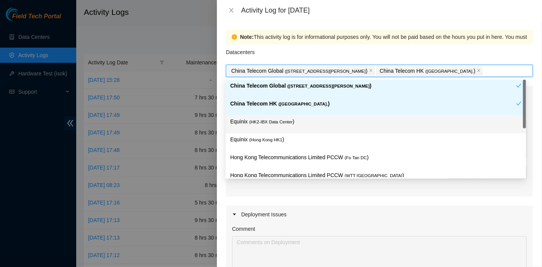
click at [274, 128] on div "Equinix ( HK2-IBX Data Center )" at bounding box center [375, 124] width 291 height 14
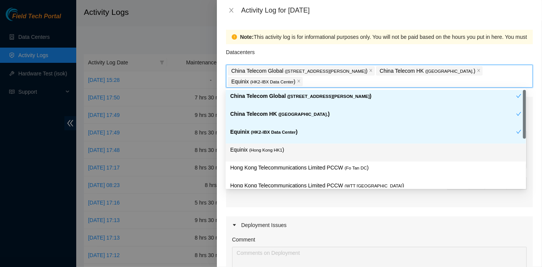
click at [283, 147] on p "Equinix ( [GEOGRAPHIC_DATA] HK1 )" at bounding box center [375, 150] width 291 height 9
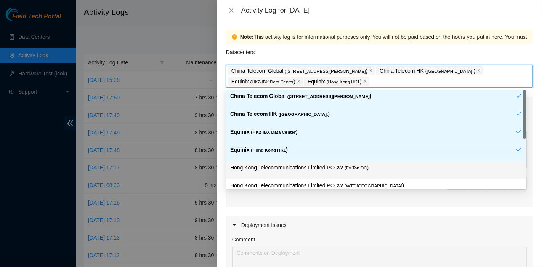
click at [354, 170] on span "( Fo Tan DC" at bounding box center [356, 168] width 23 height 5
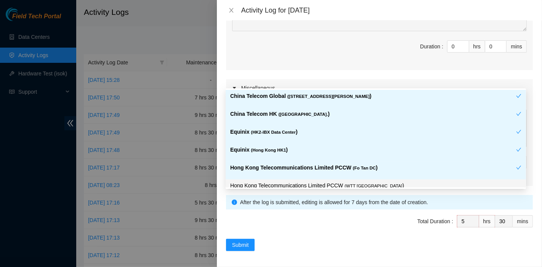
scroll to position [254, 0]
click at [256, 239] on div "Submit" at bounding box center [379, 245] width 307 height 12
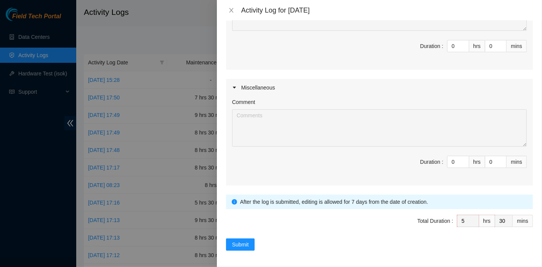
click at [255, 242] on div "Submit" at bounding box center [379, 245] width 307 height 12
click at [244, 246] on span "Submit" at bounding box center [240, 245] width 17 height 8
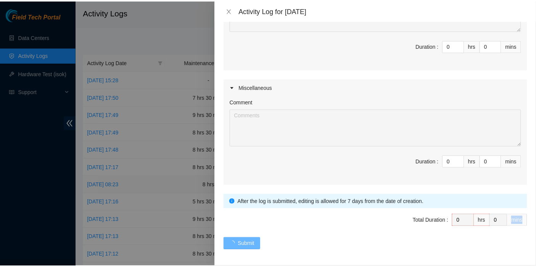
scroll to position [0, 0]
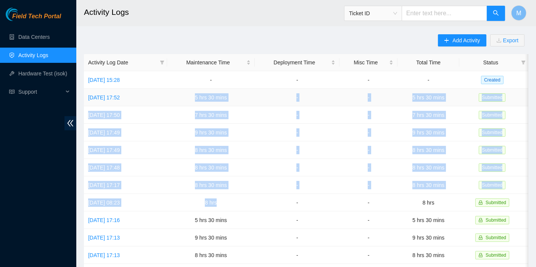
drag, startPoint x: 234, startPoint y: 200, endPoint x: 200, endPoint y: 96, distance: 108.7
click at [200, 96] on tbody "Mon, 18 Aug 2025 15:28 - - - - Created Sun, 17 Aug 2025 17:52 5 hrs 30 mins - -…" at bounding box center [306, 246] width 444 height 351
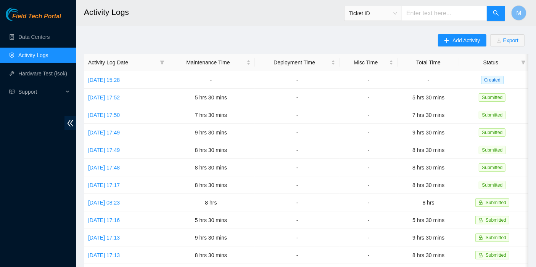
click at [282, 34] on div "Add Activity Export Activity Log Date Maintenance Time Deployment Time Misc Tim…" at bounding box center [306, 240] width 444 height 412
click at [527, 11] on header "Activity Logs Ticket ID M" at bounding box center [344, 13] width 536 height 26
click at [523, 10] on button "M" at bounding box center [518, 12] width 15 height 15
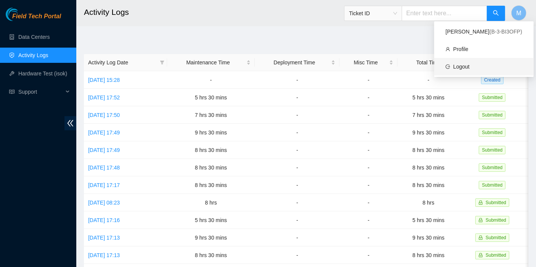
click at [469, 70] on link "Logout" at bounding box center [461, 67] width 16 height 6
